Goal: Information Seeking & Learning: Check status

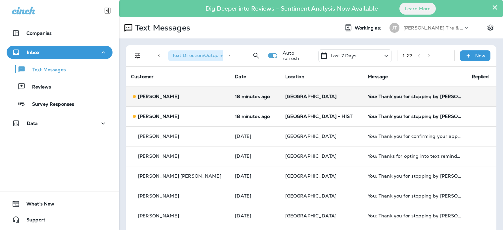
click at [166, 99] on p "[PERSON_NAME]" at bounding box center [158, 96] width 41 height 5
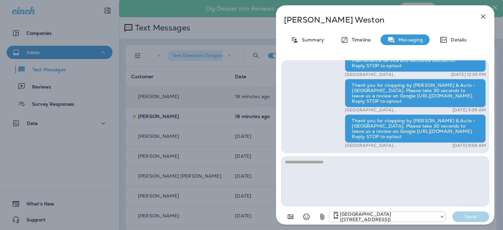
click at [483, 18] on icon "button" at bounding box center [483, 17] width 8 height 8
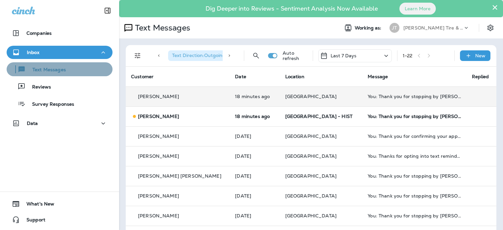
click at [51, 68] on p "Text Messages" at bounding box center [46, 70] width 40 height 6
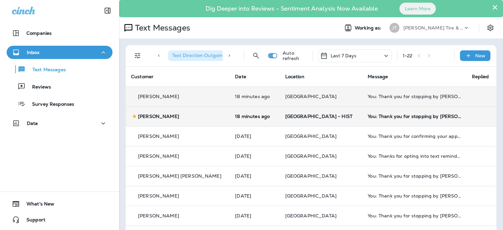
click at [190, 109] on td "[PERSON_NAME]" at bounding box center [178, 116] width 104 height 20
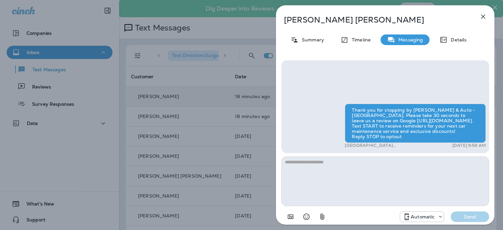
click at [484, 18] on icon "button" at bounding box center [483, 17] width 8 height 8
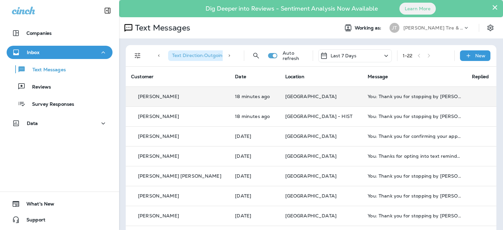
click at [229, 56] on icon at bounding box center [229, 55] width 5 height 5
click at [158, 56] on icon at bounding box center [158, 55] width 5 height 5
click at [232, 32] on div "Text Messages" at bounding box center [226, 27] width 214 height 13
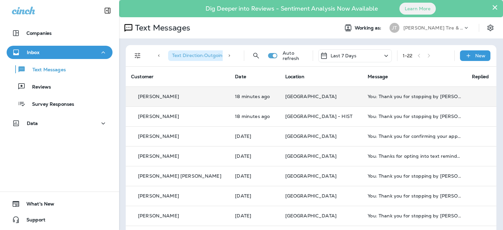
click at [46, 51] on div "Inbox" at bounding box center [59, 52] width 95 height 8
click at [40, 52] on div "Inbox" at bounding box center [59, 52] width 95 height 8
click at [46, 76] on div "Text Messages Reviews Survey Responses" at bounding box center [60, 85] width 106 height 52
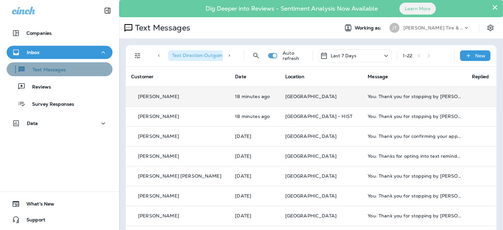
click at [47, 69] on p "Text Messages" at bounding box center [46, 70] width 40 height 6
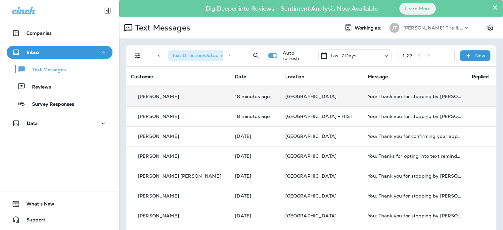
click at [183, 55] on span "Text Direction : Outgoing" at bounding box center [198, 55] width 53 height 6
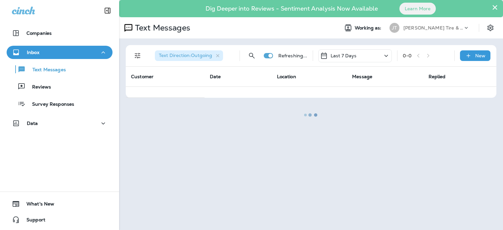
click at [218, 56] on div at bounding box center [311, 115] width 382 height 228
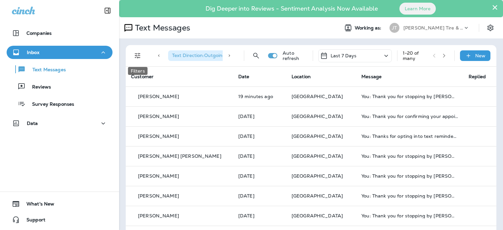
click at [141, 52] on icon "Filters" at bounding box center [138, 56] width 8 height 8
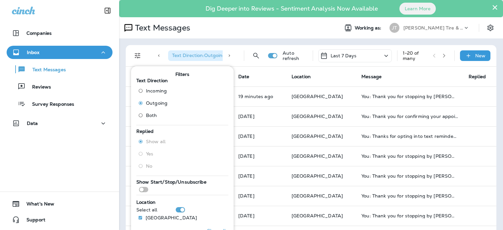
click at [160, 92] on span "Incoming" at bounding box center [156, 90] width 21 height 5
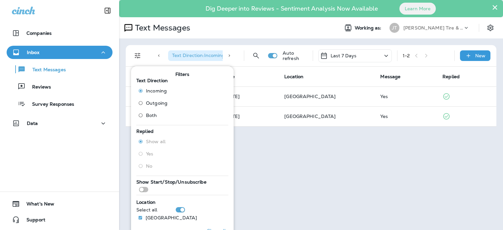
click at [163, 44] on div "Text Direction : Incoming Auto refresh Last 7 Days 1 - 2 New Customer Date Loca…" at bounding box center [311, 85] width 384 height 95
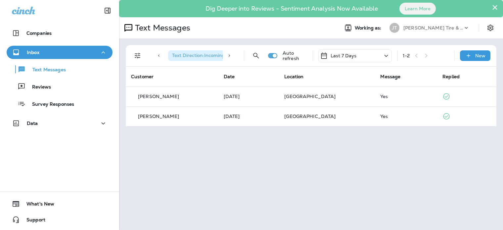
click at [229, 55] on icon at bounding box center [229, 55] width 5 height 5
click at [216, 58] on icon "button" at bounding box center [216, 56] width 6 height 6
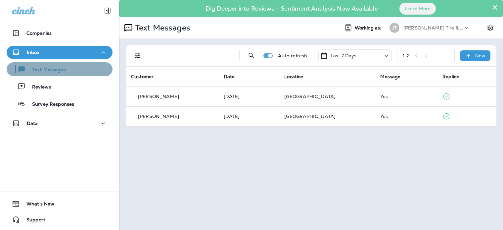
click at [50, 65] on div "Text Messages" at bounding box center [37, 69] width 57 height 10
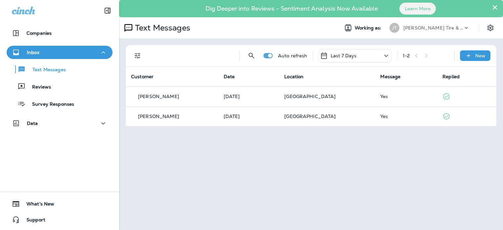
click at [137, 56] on icon "Filters" at bounding box center [138, 56] width 8 height 8
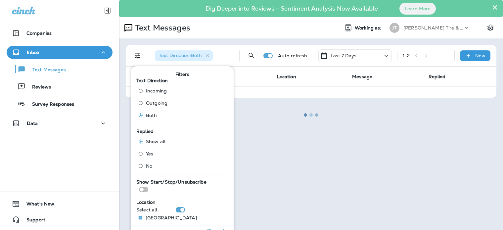
click at [262, 146] on div at bounding box center [311, 115] width 382 height 228
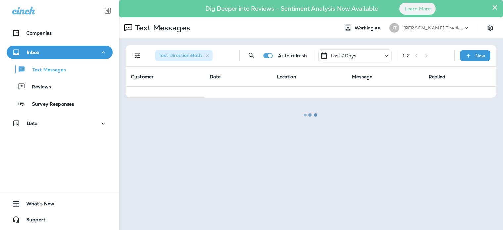
click at [224, 46] on div at bounding box center [311, 115] width 382 height 228
